Goal: Complete application form: Complete application form

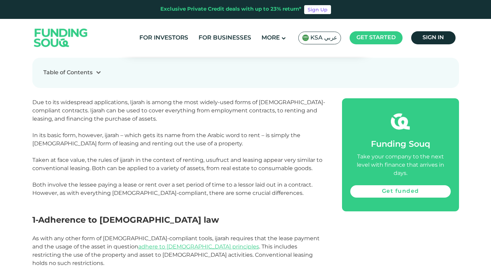
scroll to position [295, 0]
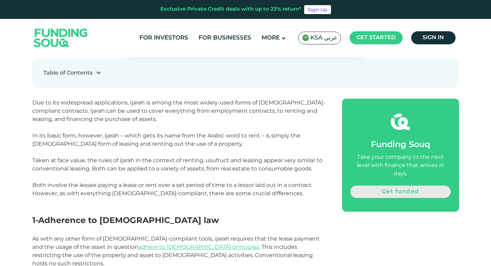
click at [395, 186] on link "Get funded" at bounding box center [400, 192] width 100 height 12
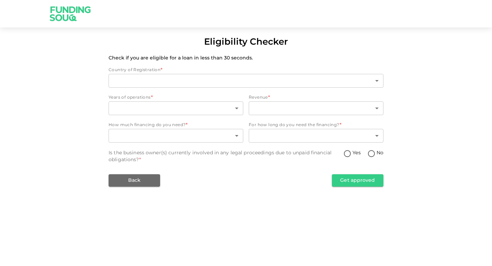
type input "2"
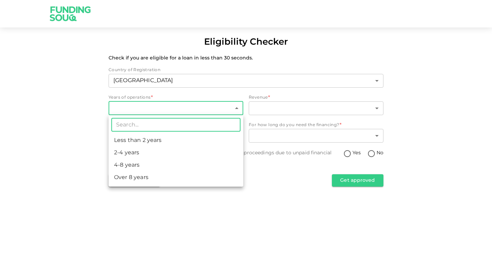
click at [233, 108] on body "Eligibility Checker Check if you are eligible for a loan in less than 30 second…" at bounding box center [246, 133] width 492 height 266
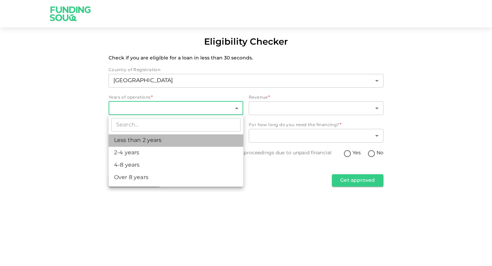
click at [200, 138] on li "Less than 2 years" at bounding box center [176, 140] width 135 height 12
type input "1"
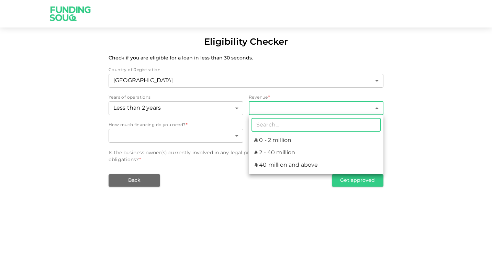
click at [313, 111] on body "Eligibility Checker Check if you are eligible for a loan in less than 30 second…" at bounding box center [246, 133] width 492 height 266
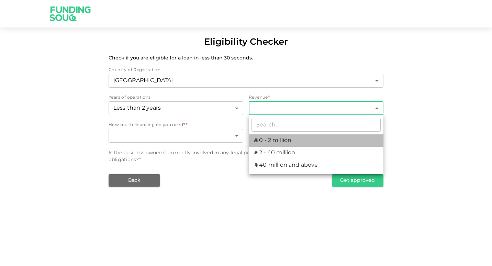
click at [294, 138] on li "ʢ 0 - 2 million" at bounding box center [316, 140] width 135 height 12
type input "1"
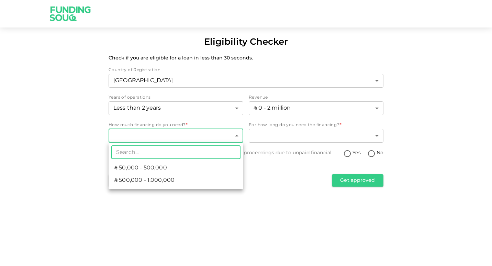
click at [232, 138] on body "Eligibility Checker Check if you are eligible for a loan in less than 30 second…" at bounding box center [246, 133] width 492 height 266
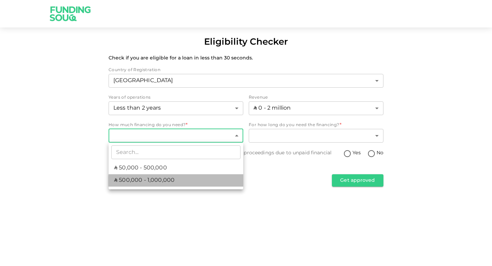
click at [184, 177] on li "ʢ 500,000 - 1,000,000" at bounding box center [176, 180] width 135 height 12
type input "2"
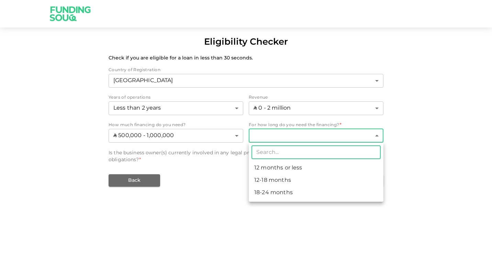
click at [314, 135] on body "Eligibility Checker Check if you are eligible for a loan in less than 30 second…" at bounding box center [246, 133] width 492 height 266
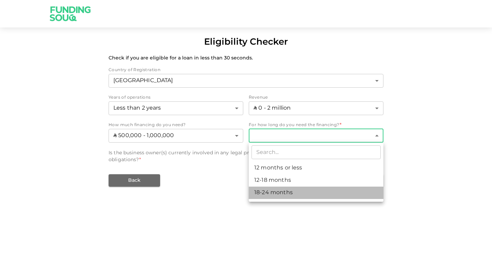
click at [284, 189] on li "18-24 months" at bounding box center [316, 193] width 135 height 12
type input "3"
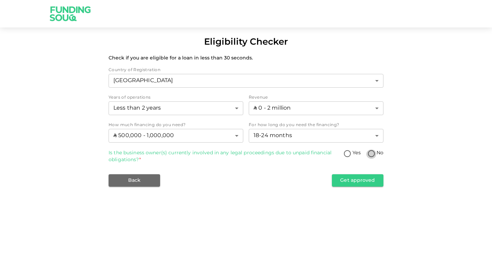
click at [369, 153] on input "No" at bounding box center [372, 154] width 10 height 9
radio input "true"
click at [362, 176] on button "Get approved" at bounding box center [358, 180] width 52 height 12
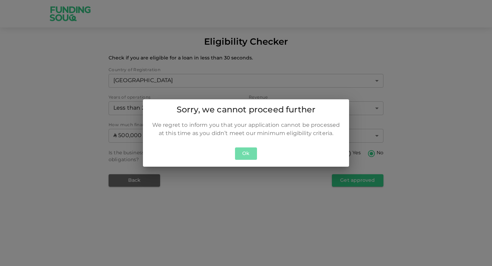
click at [249, 151] on button "Ok" at bounding box center [246, 153] width 22 height 13
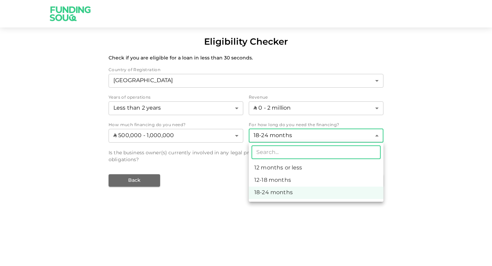
click at [349, 138] on body "Eligibility Checker Check if you are eligible for a loan in less than 30 second…" at bounding box center [246, 133] width 492 height 266
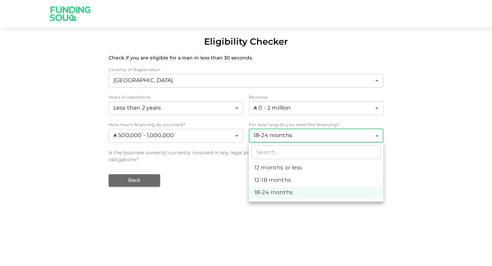
click at [349, 138] on div at bounding box center [246, 133] width 492 height 266
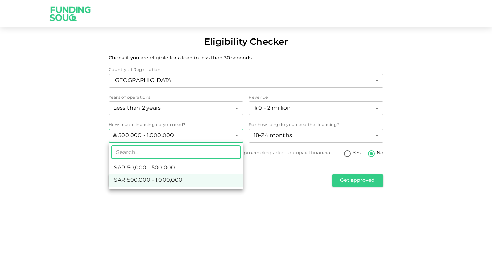
click at [229, 133] on body "Eligibility Checker Check if you are eligible for a loan in less than 30 second…" at bounding box center [246, 133] width 492 height 266
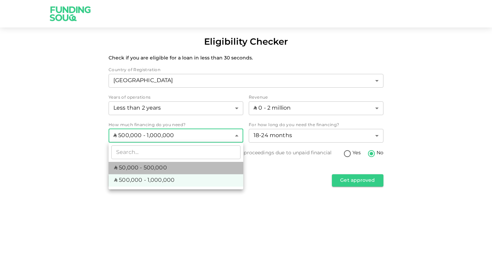
click at [171, 167] on li "ʢ 50,000 - 500,000" at bounding box center [176, 168] width 135 height 12
type input "1"
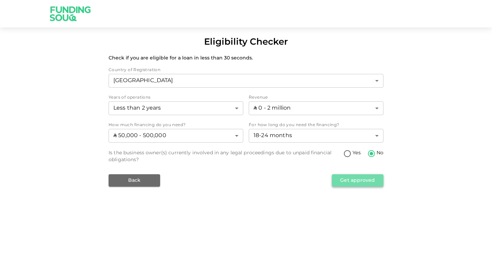
click at [361, 176] on button "Get approved" at bounding box center [358, 180] width 52 height 12
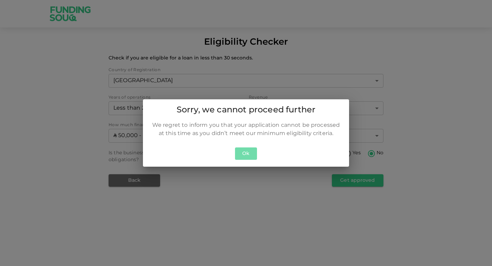
click at [250, 157] on button "Ok" at bounding box center [246, 153] width 22 height 13
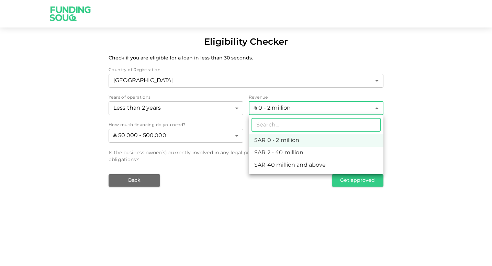
click at [337, 109] on body "Eligibility Checker Check if you are eligible for a loan in less than 30 second…" at bounding box center [246, 133] width 492 height 266
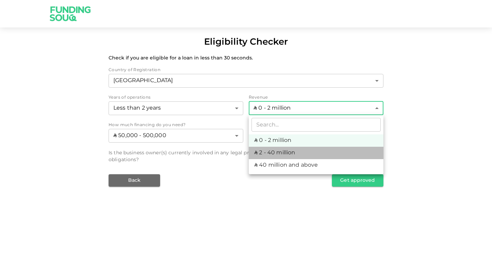
click at [294, 155] on li "ʢ 2 - 40 million" at bounding box center [316, 153] width 135 height 12
type input "2"
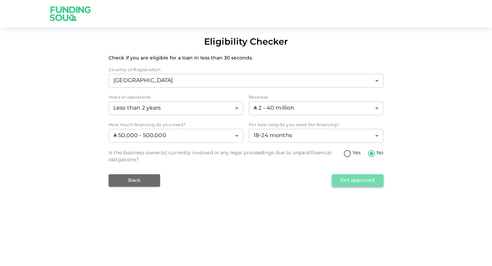
click at [368, 182] on button "Get approved" at bounding box center [358, 180] width 52 height 12
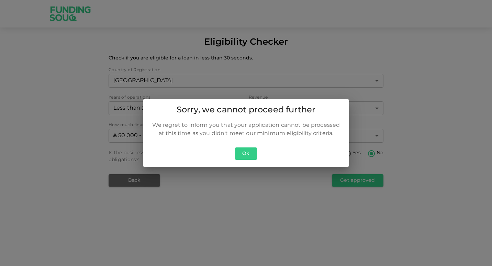
click at [248, 151] on button "Ok" at bounding box center [246, 153] width 22 height 13
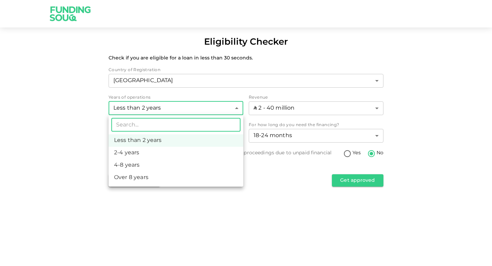
click at [235, 110] on body "Eligibility Checker Check if you are eligible for a loan in less than 30 second…" at bounding box center [246, 133] width 492 height 266
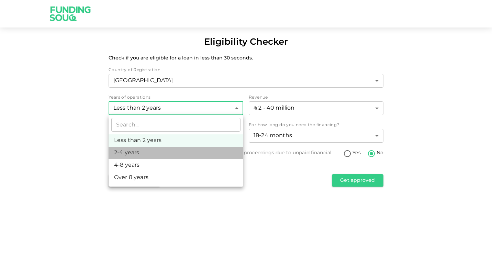
click at [194, 149] on li "2-4 years" at bounding box center [176, 153] width 135 height 12
type input "2"
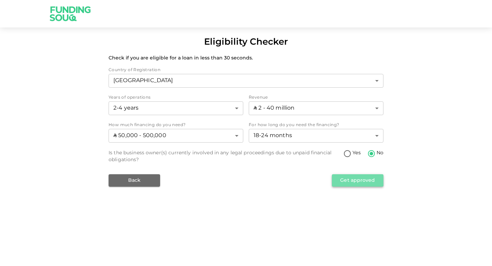
click at [343, 182] on button "Get approved" at bounding box center [358, 180] width 52 height 12
